Goal: Task Accomplishment & Management: Complete application form

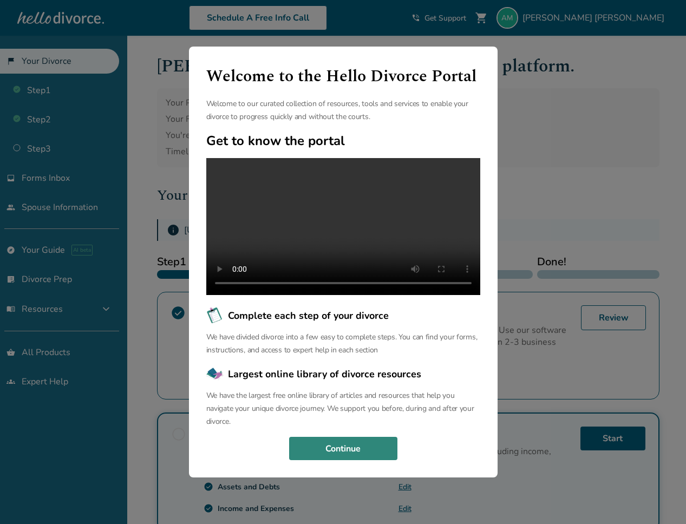
click at [370, 461] on button "Continue" at bounding box center [343, 449] width 108 height 24
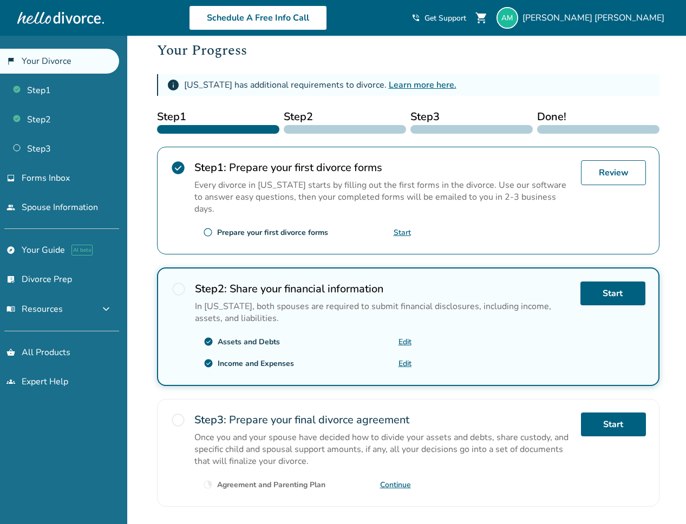
scroll to position [144, 0]
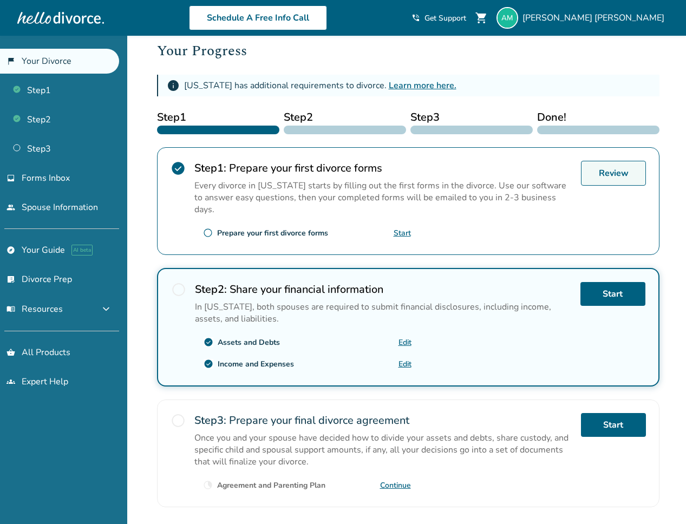
click at [613, 175] on link "Review" at bounding box center [613, 173] width 65 height 25
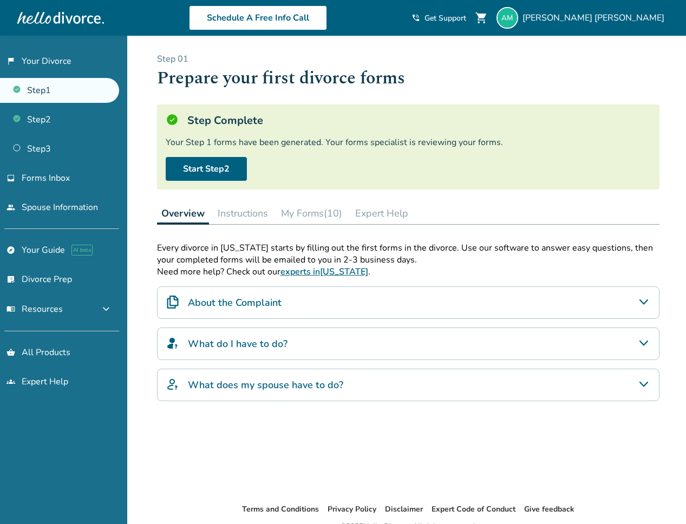
click at [311, 215] on button "My Forms (10)" at bounding box center [312, 213] width 70 height 22
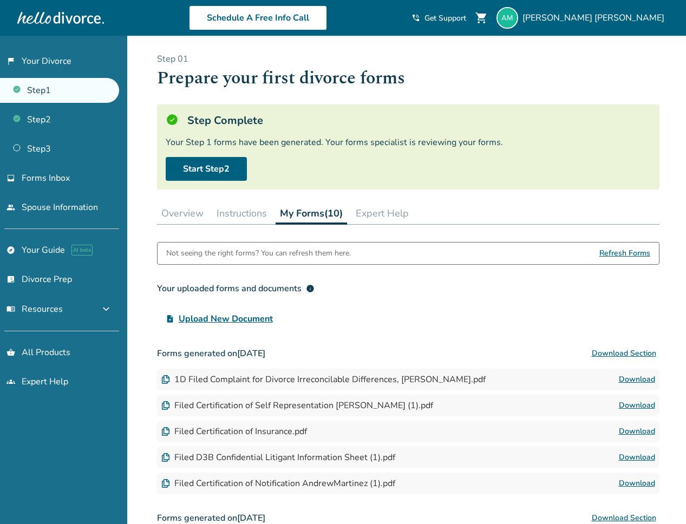
click at [262, 216] on button "Instructions" at bounding box center [241, 213] width 59 height 22
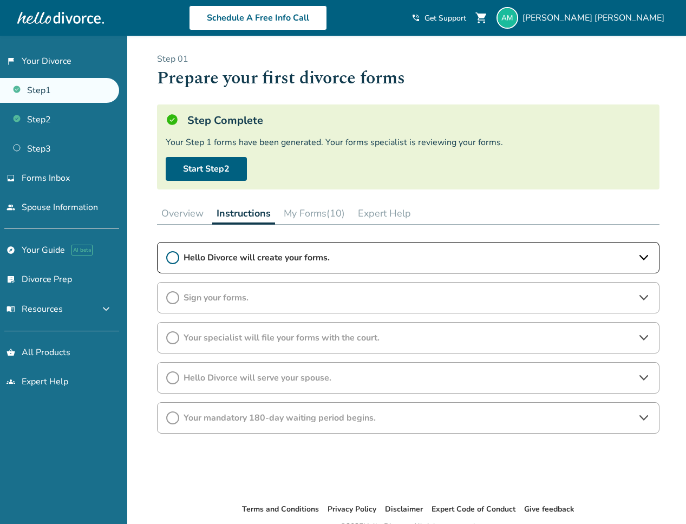
click at [201, 213] on button "Overview" at bounding box center [182, 213] width 51 height 22
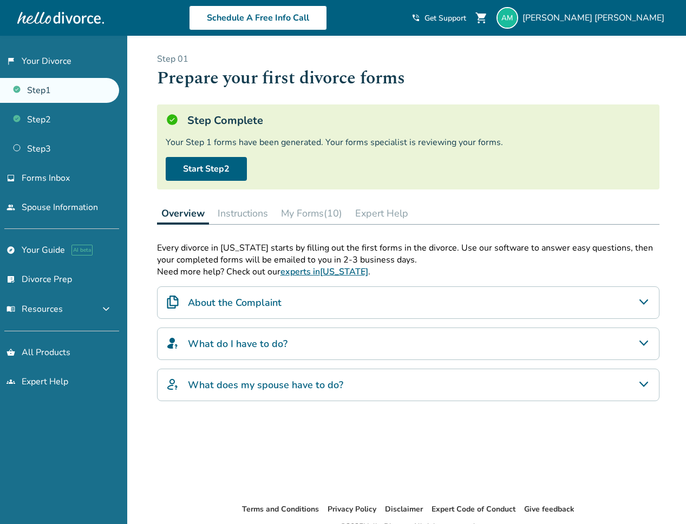
click at [306, 218] on button "My Forms (10)" at bounding box center [312, 213] width 70 height 22
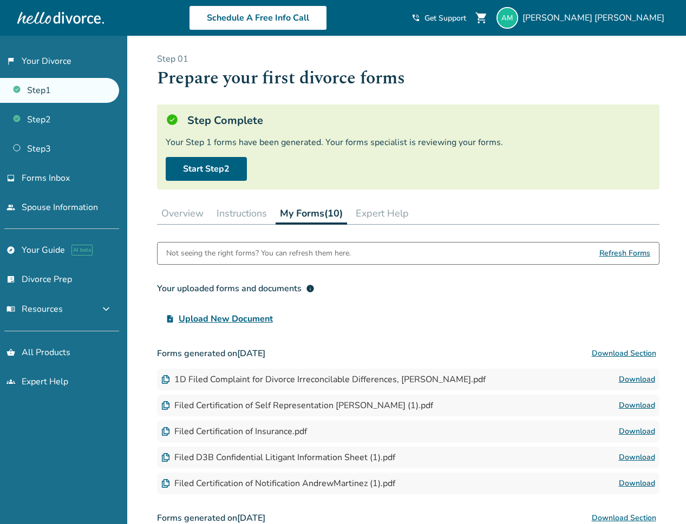
click at [221, 215] on button "Instructions" at bounding box center [241, 213] width 59 height 22
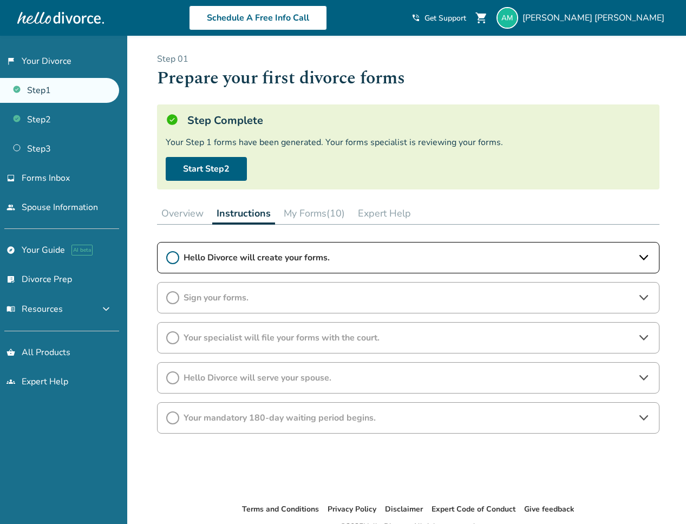
click at [181, 212] on button "Overview" at bounding box center [182, 213] width 51 height 22
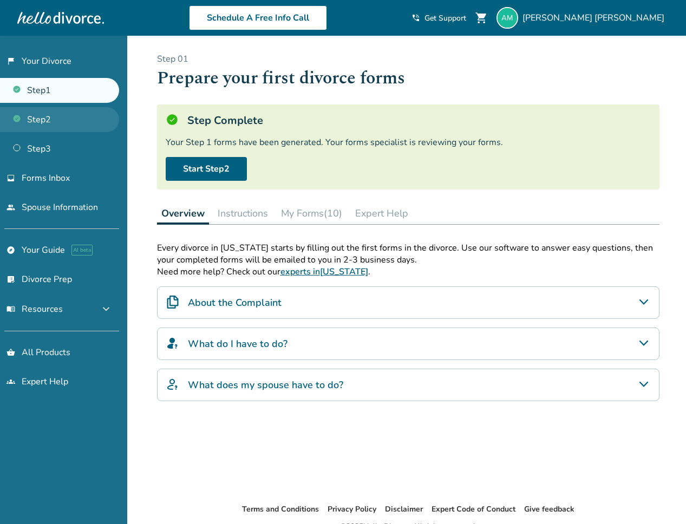
click at [53, 122] on link "Step 2" at bounding box center [59, 119] width 119 height 25
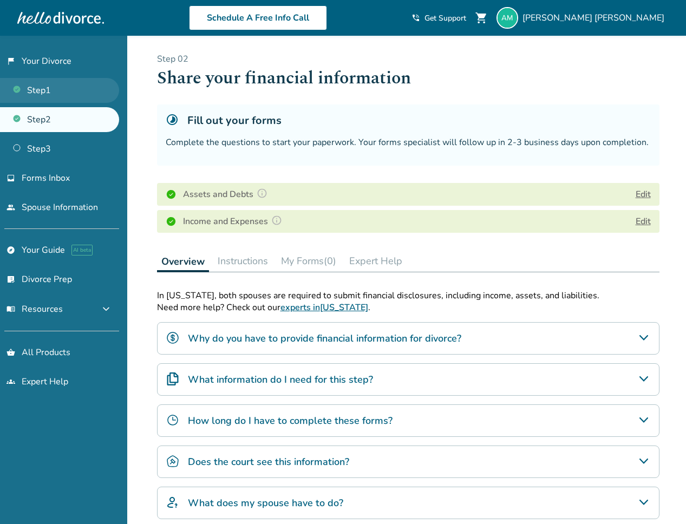
click at [66, 89] on link "Step 1" at bounding box center [59, 90] width 119 height 25
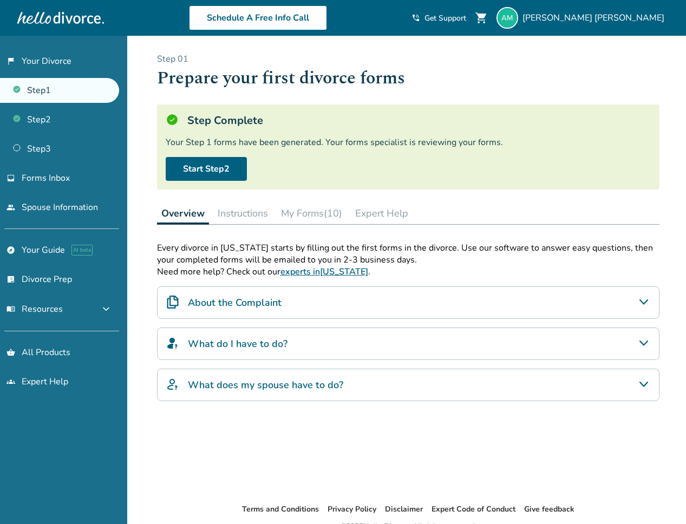
click at [586, 304] on div "About the Complaint" at bounding box center [408, 302] width 502 height 32
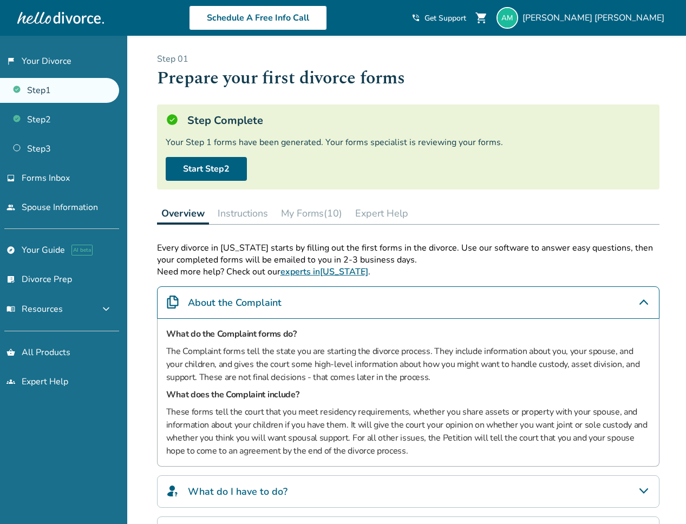
click at [586, 304] on div "About the Complaint" at bounding box center [408, 302] width 502 height 32
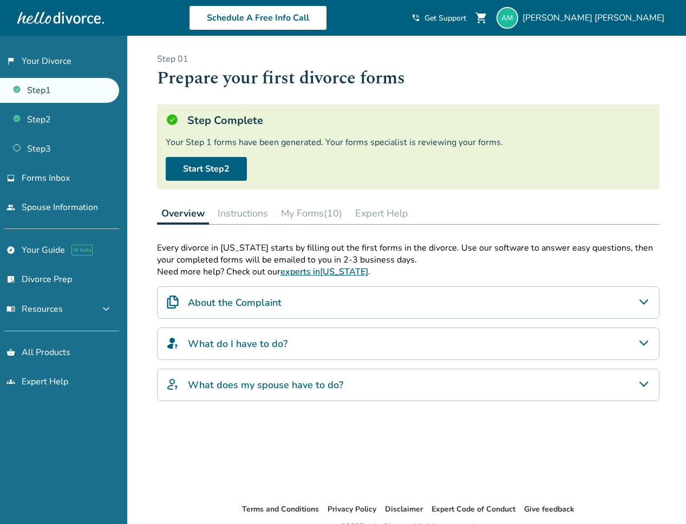
click at [319, 215] on button "My Forms (10)" at bounding box center [312, 213] width 70 height 22
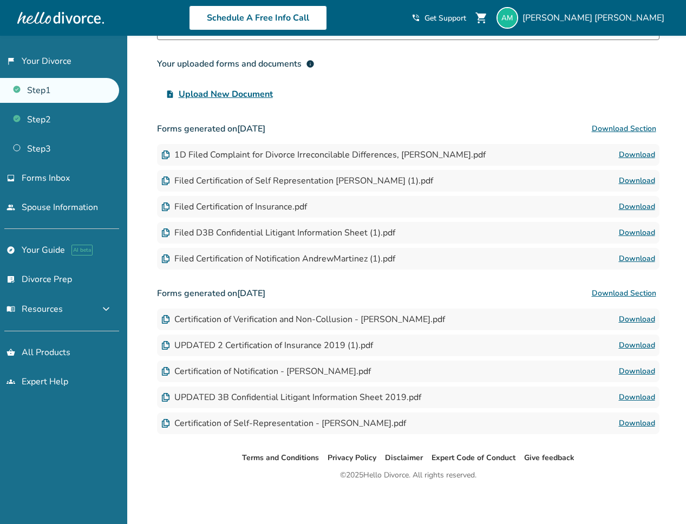
scroll to position [226, 0]
